Goal: Task Accomplishment & Management: Manage account settings

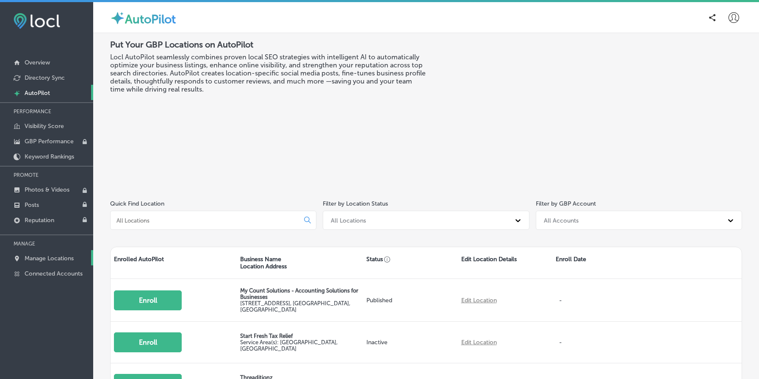
click at [69, 258] on p "Manage Locations" at bounding box center [49, 258] width 49 height 7
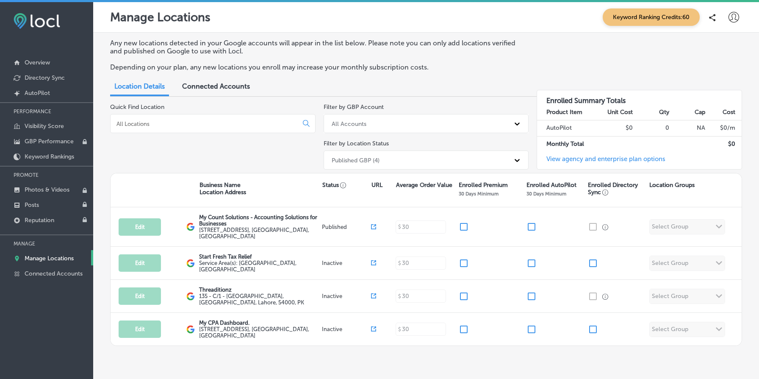
click at [205, 80] on div "Connected Accounts" at bounding box center [216, 87] width 80 height 18
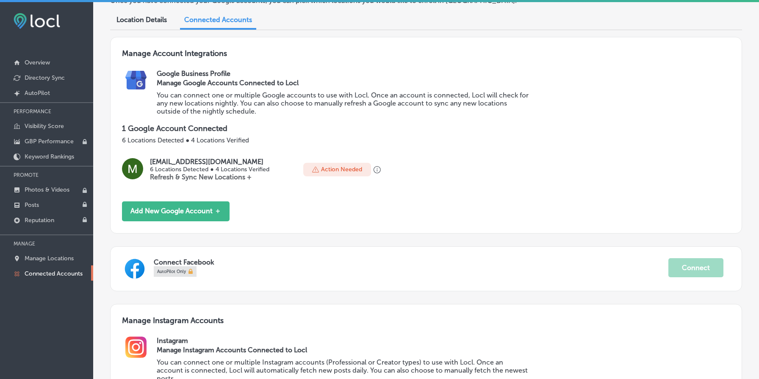
scroll to position [57, 0]
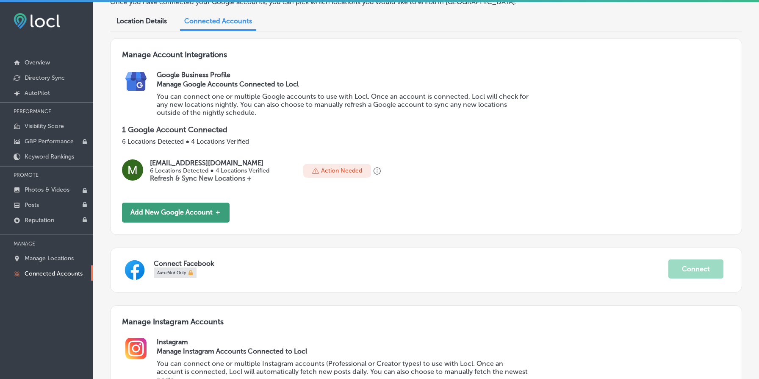
click at [187, 211] on button "Add New Google Account ＋" at bounding box center [176, 212] width 108 height 20
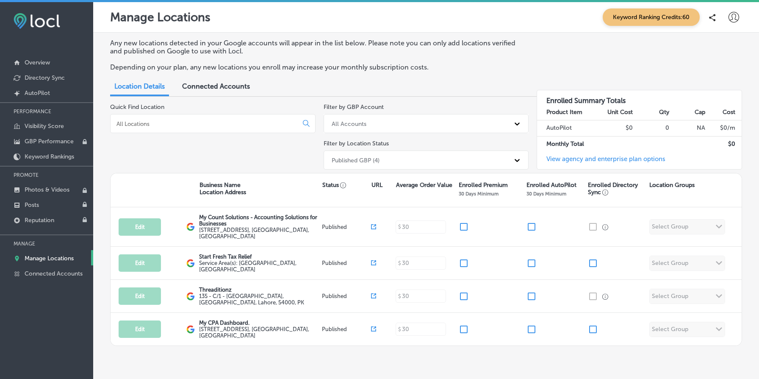
click at [469, 42] on p "Any new locations detected in your Google accounts will appear in the list belo…" at bounding box center [315, 47] width 411 height 16
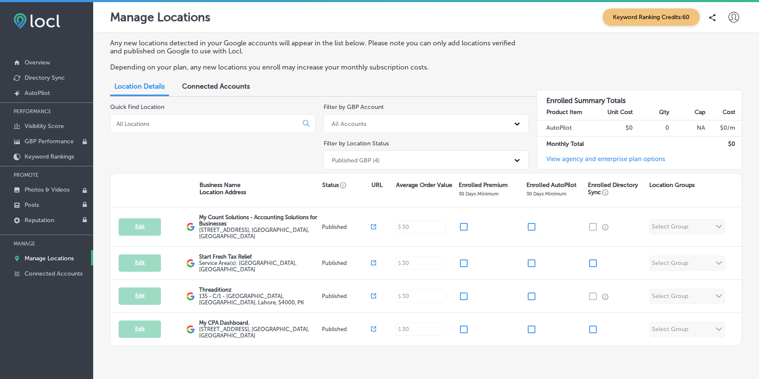
click at [469, 42] on p "Any new locations detected in your Google accounts will appear in the list belo…" at bounding box center [315, 47] width 411 height 16
click at [266, 68] on p "Depending on your plan, any new locations you enroll may increase your monthly …" at bounding box center [315, 67] width 411 height 8
